Goal: Task Accomplishment & Management: Manage account settings

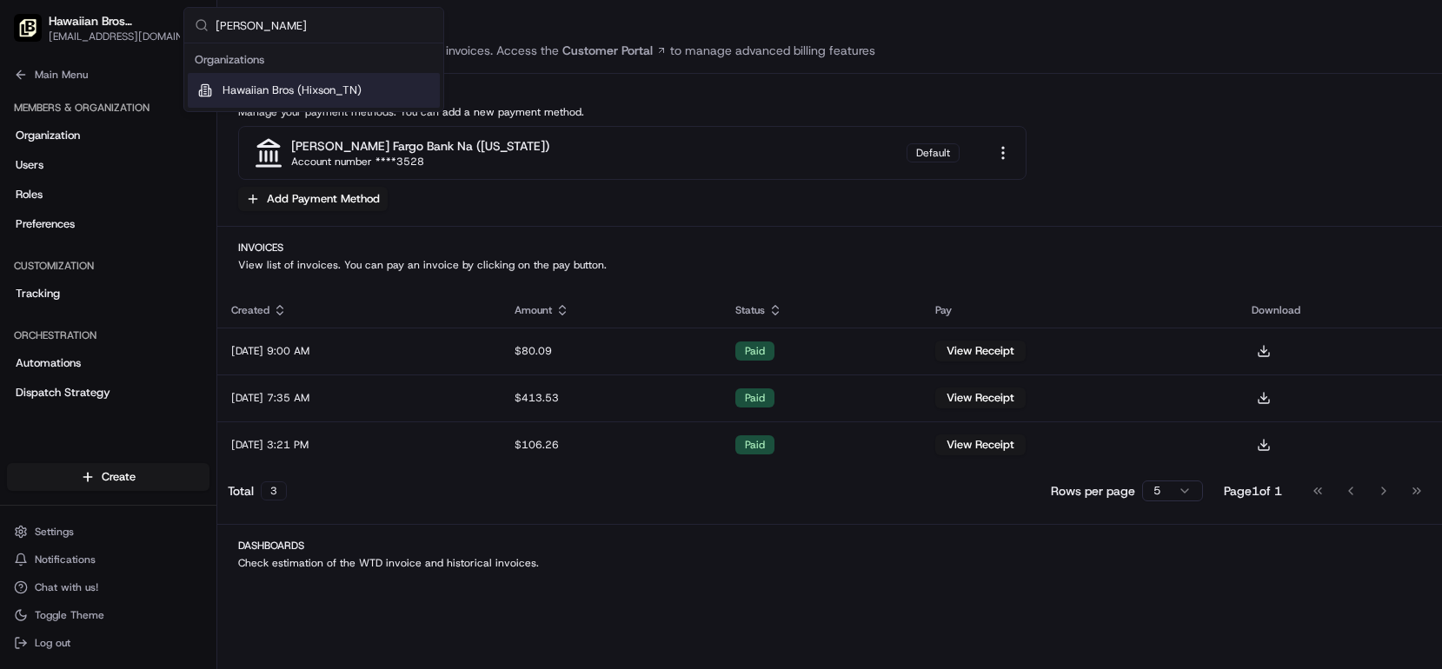
type input "[PERSON_NAME]"
click at [236, 92] on span "Hawaiian Bros (Hixson_TN)" at bounding box center [291, 91] width 139 height 16
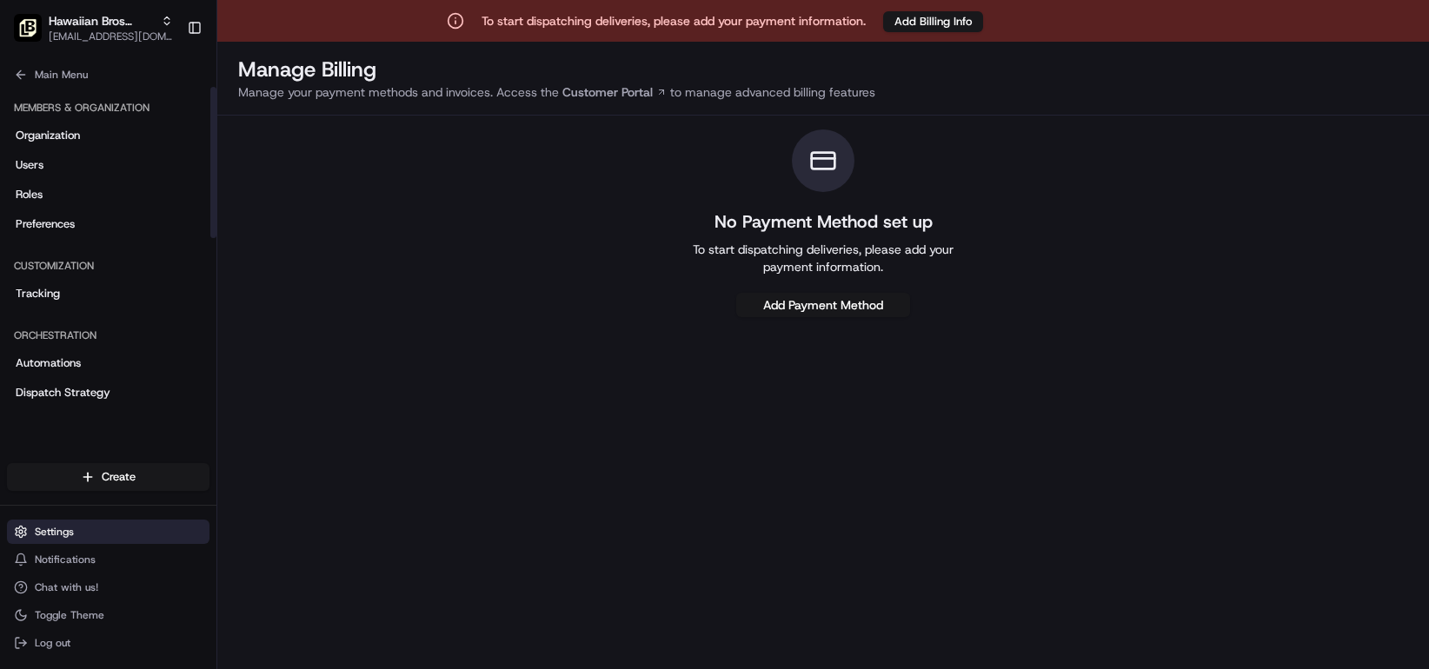
click at [40, 538] on span "Settings" at bounding box center [54, 532] width 39 height 14
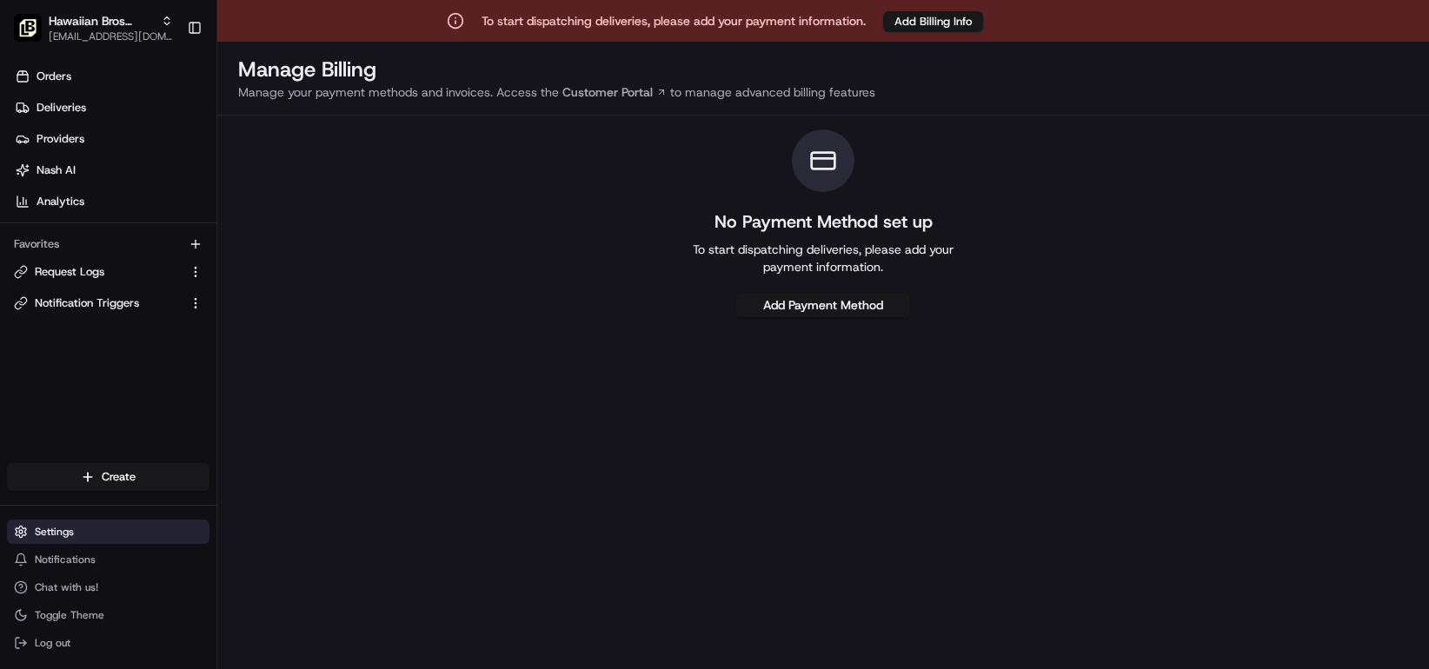
click at [85, 540] on button "Settings" at bounding box center [108, 532] width 202 height 24
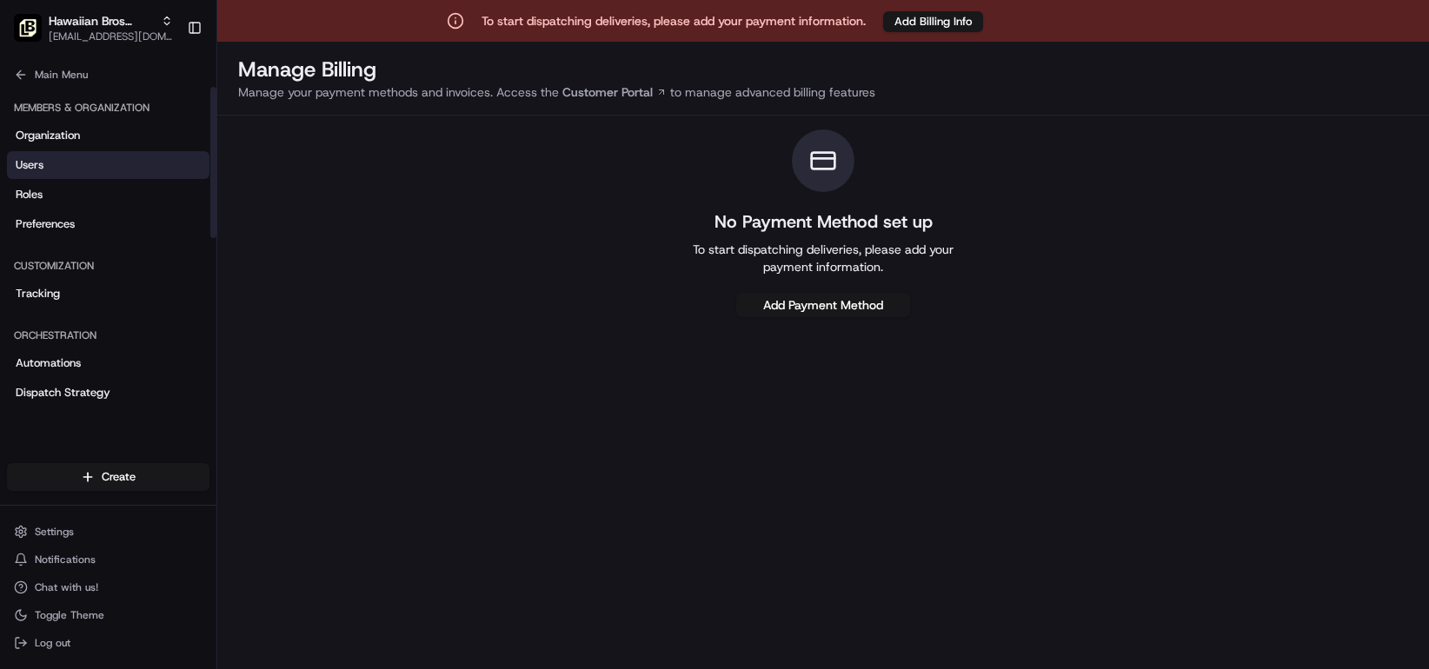
click at [93, 163] on link "Users" at bounding box center [108, 165] width 202 height 28
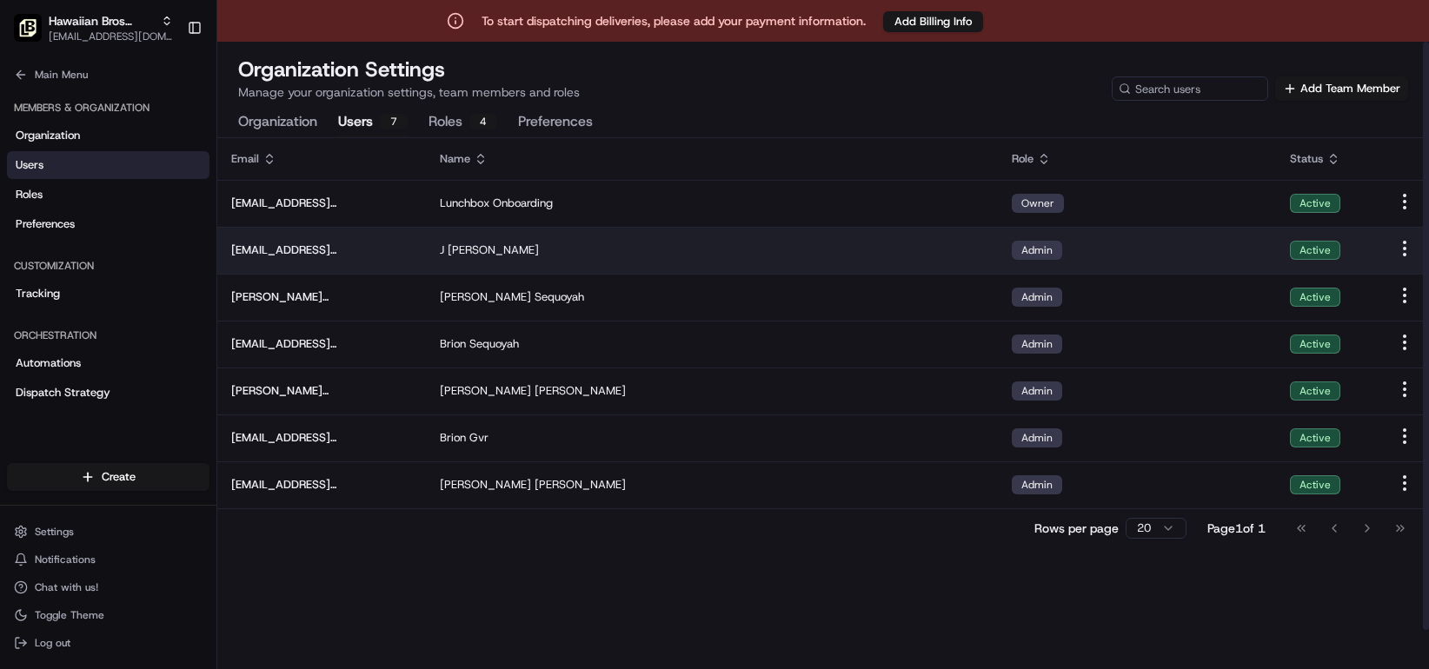
click at [320, 250] on span "[EMAIL_ADDRESS][DOMAIN_NAME]" at bounding box center [321, 250] width 181 height 16
